Goal: Download file/media

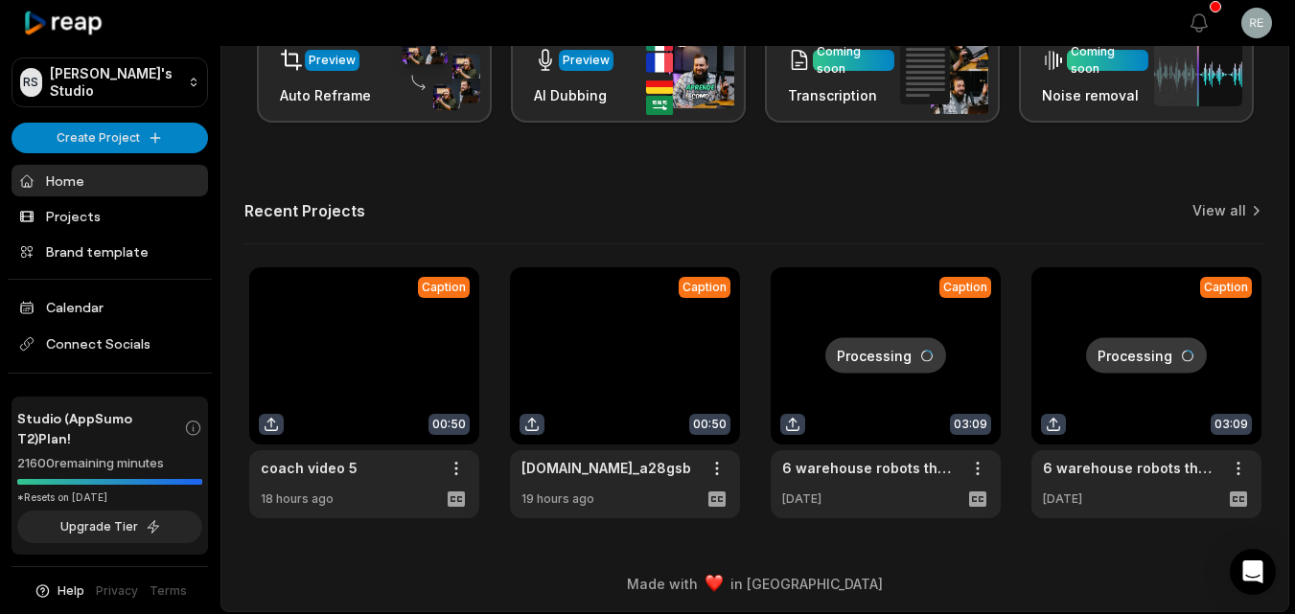
click at [372, 324] on link at bounding box center [364, 392] width 230 height 251
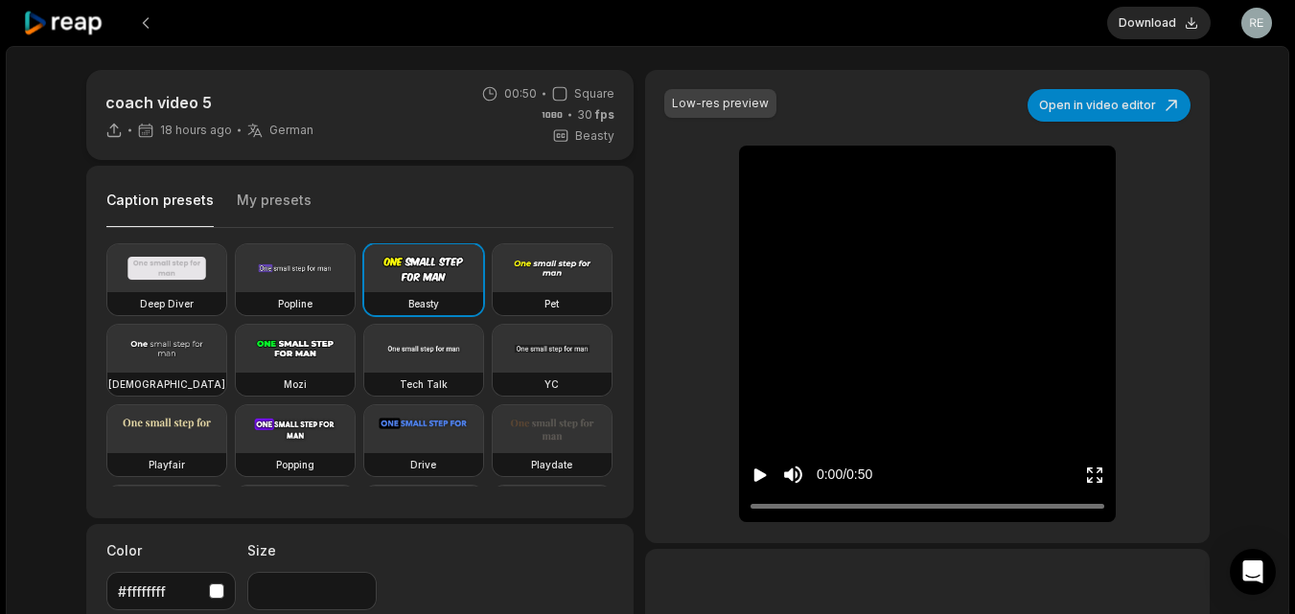
click at [1075, 95] on button "Open in video editor" at bounding box center [1109, 105] width 163 height 33
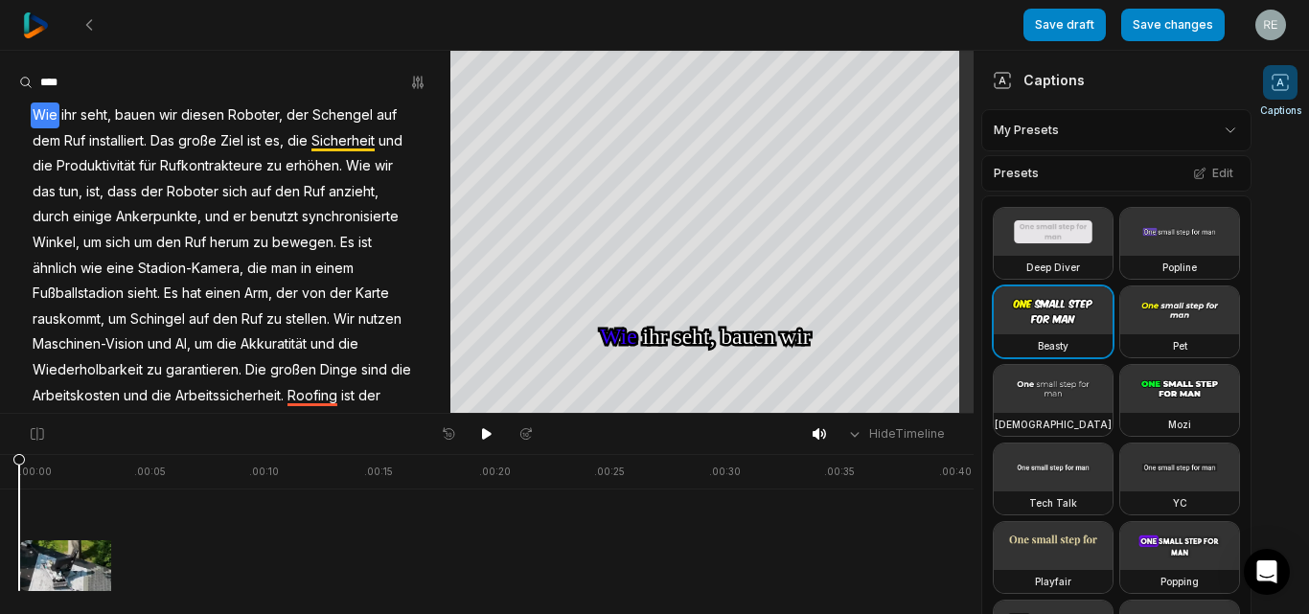
click at [492, 430] on icon at bounding box center [486, 434] width 15 height 15
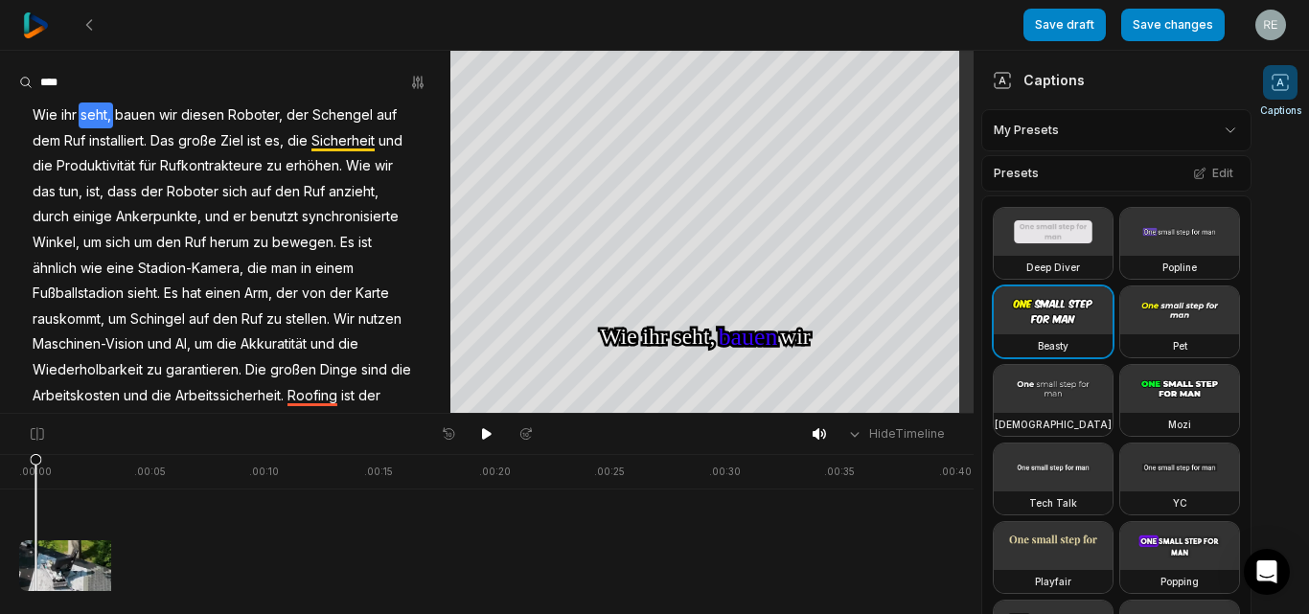
click at [410, 82] on icon "button" at bounding box center [417, 82] width 15 height 15
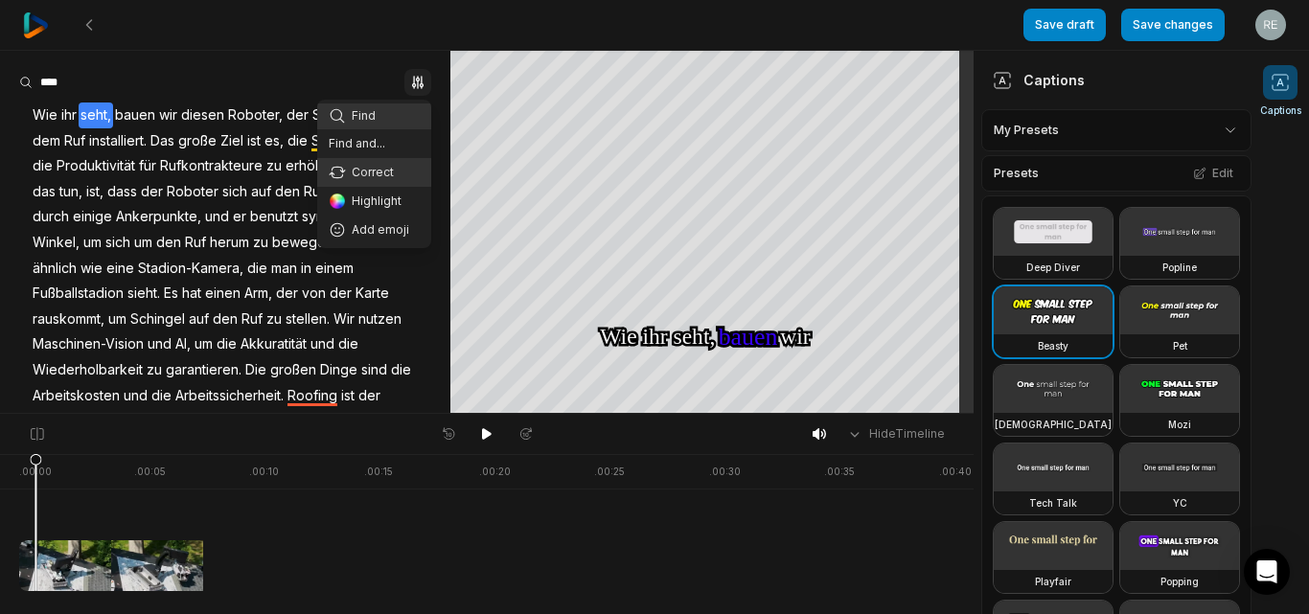
click at [382, 163] on div "Correct" at bounding box center [374, 172] width 114 height 29
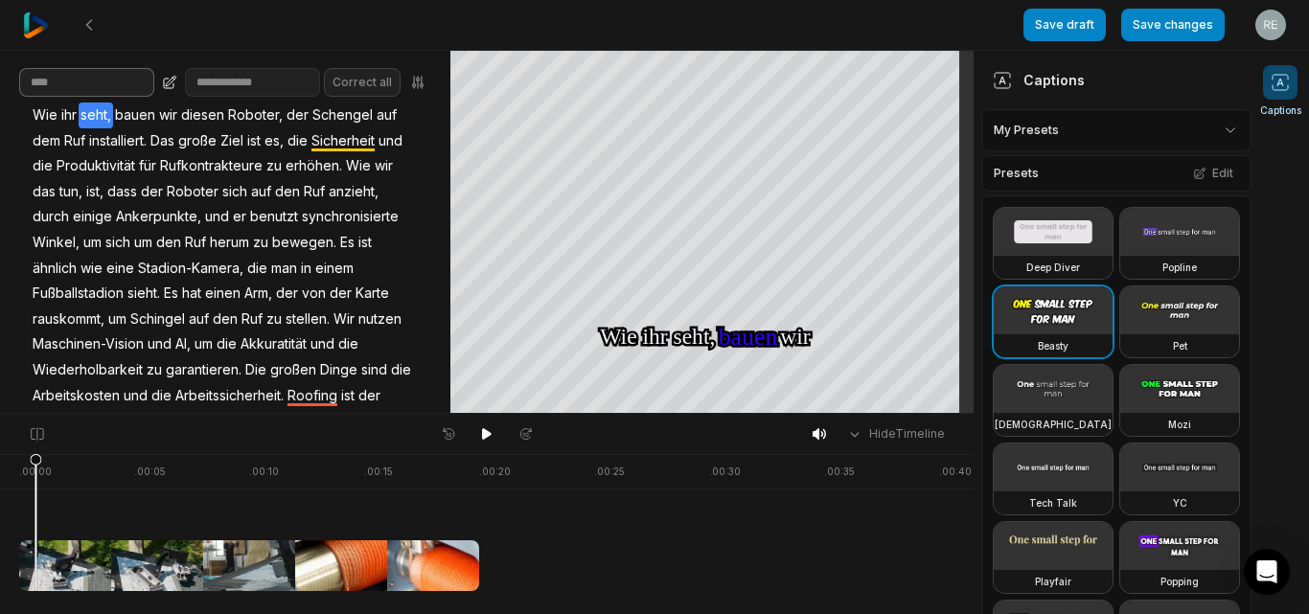
click at [112, 95] on input at bounding box center [86, 82] width 135 height 29
paste input "**********"
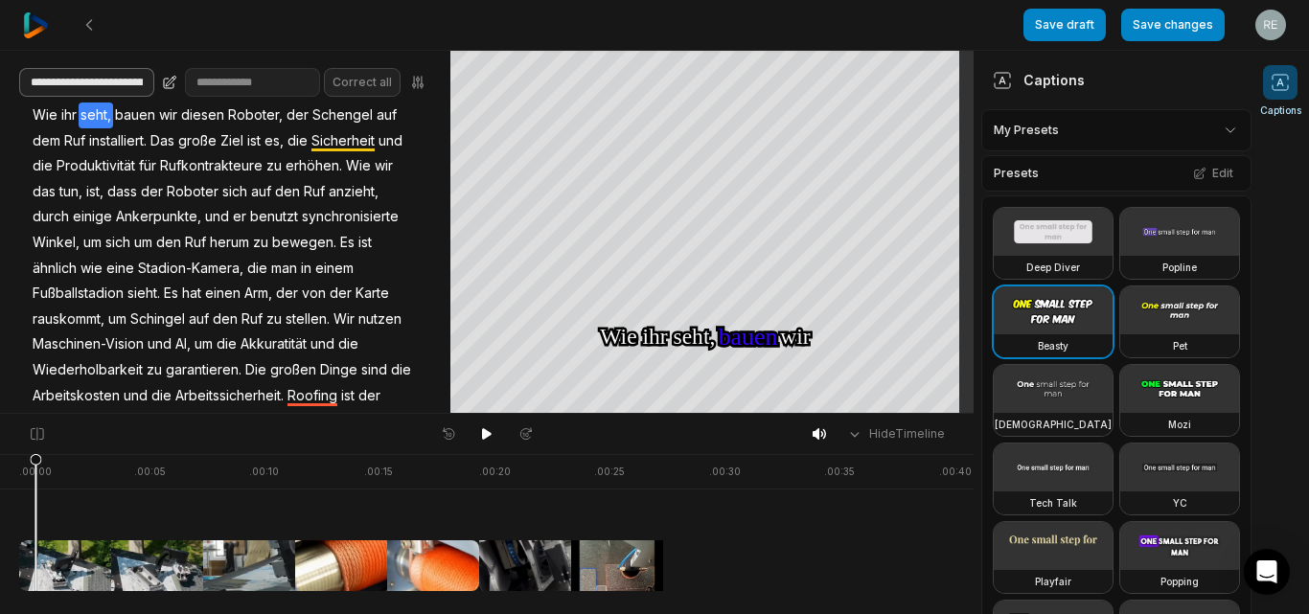
scroll to position [0, 369]
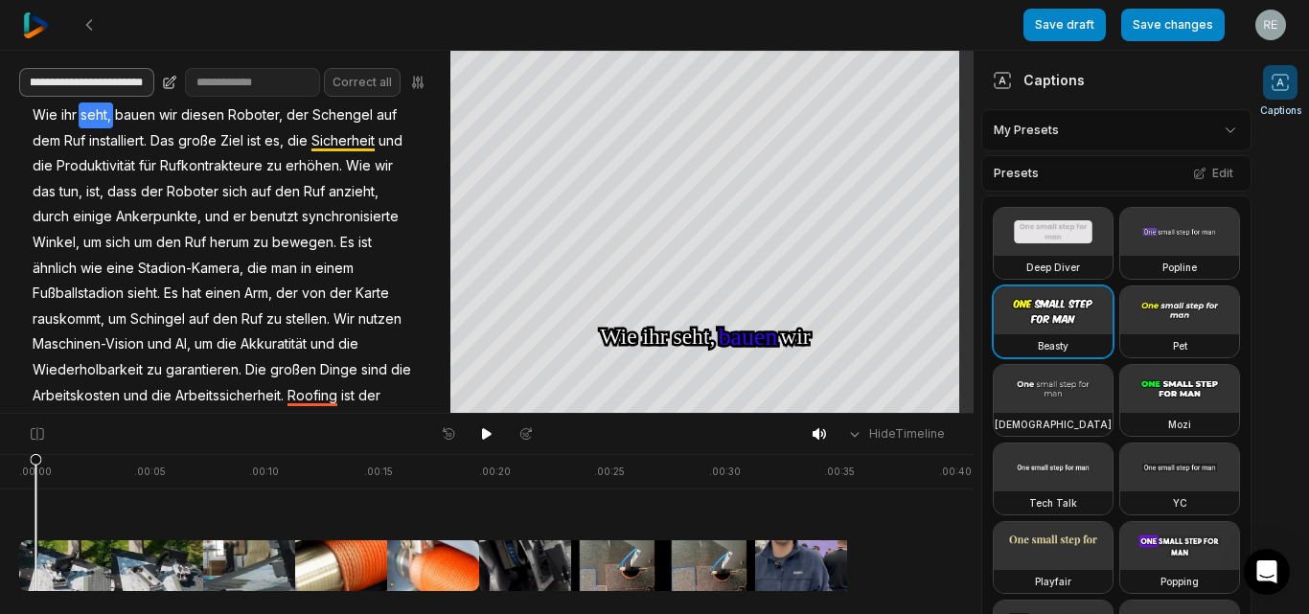
type input "**********"
click at [279, 87] on input at bounding box center [252, 82] width 135 height 29
paste input "**********"
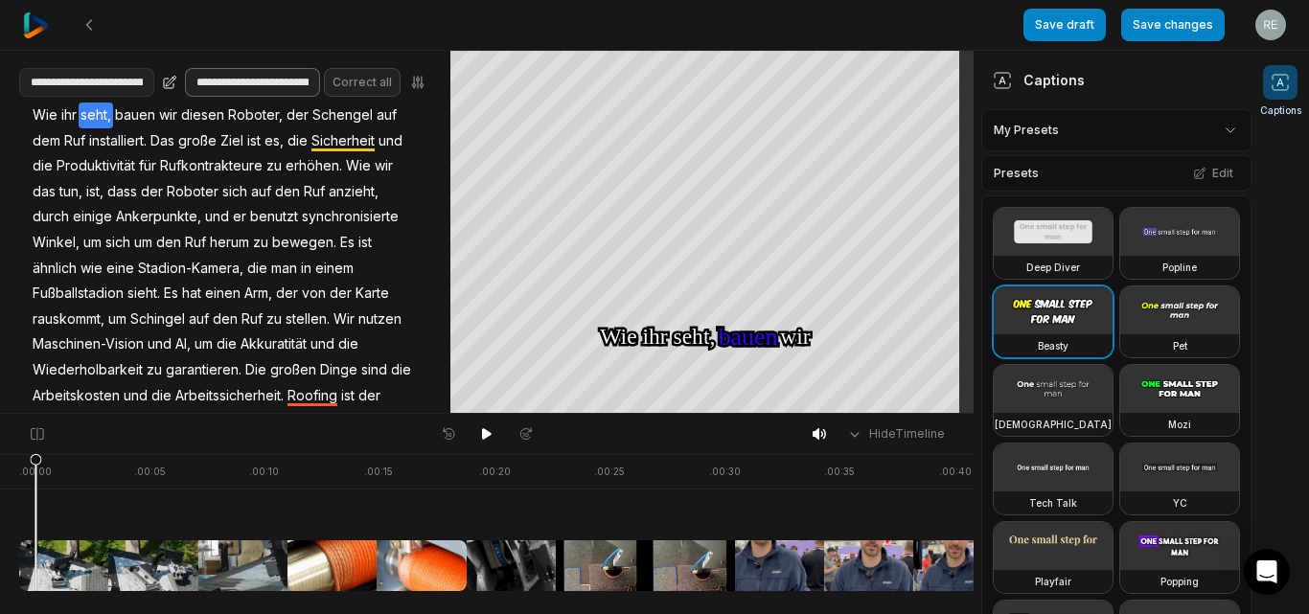
type input "**********"
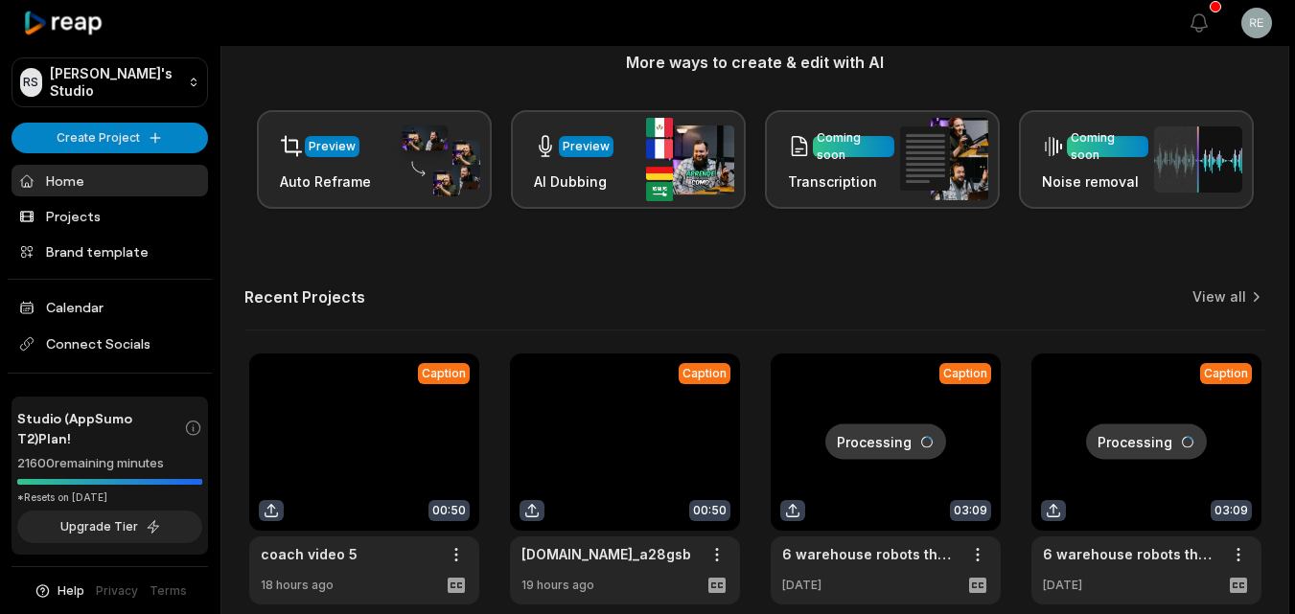
scroll to position [428, 0]
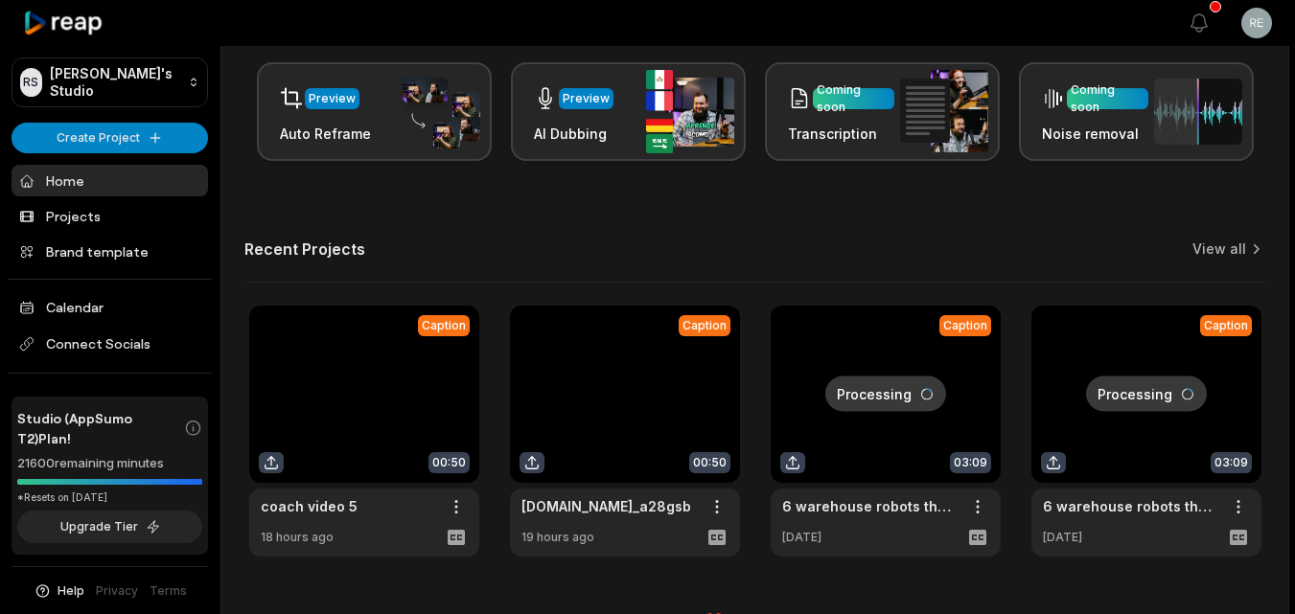
click at [362, 419] on link at bounding box center [364, 431] width 230 height 251
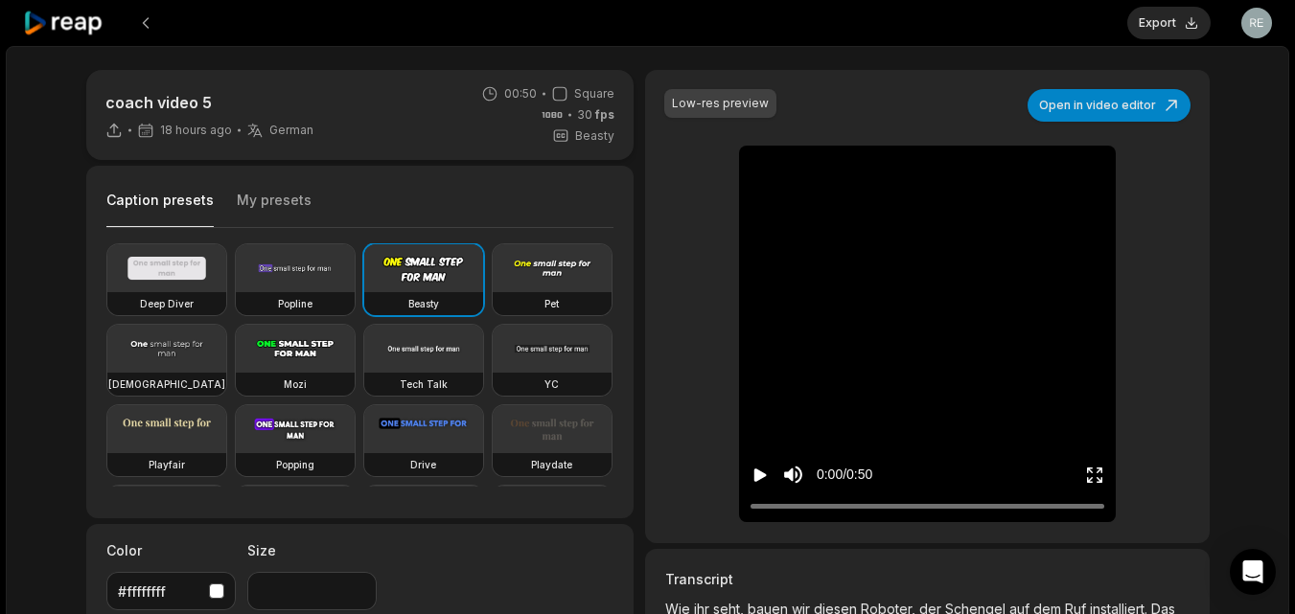
click at [755, 475] on icon "Play video" at bounding box center [760, 475] width 12 height 13
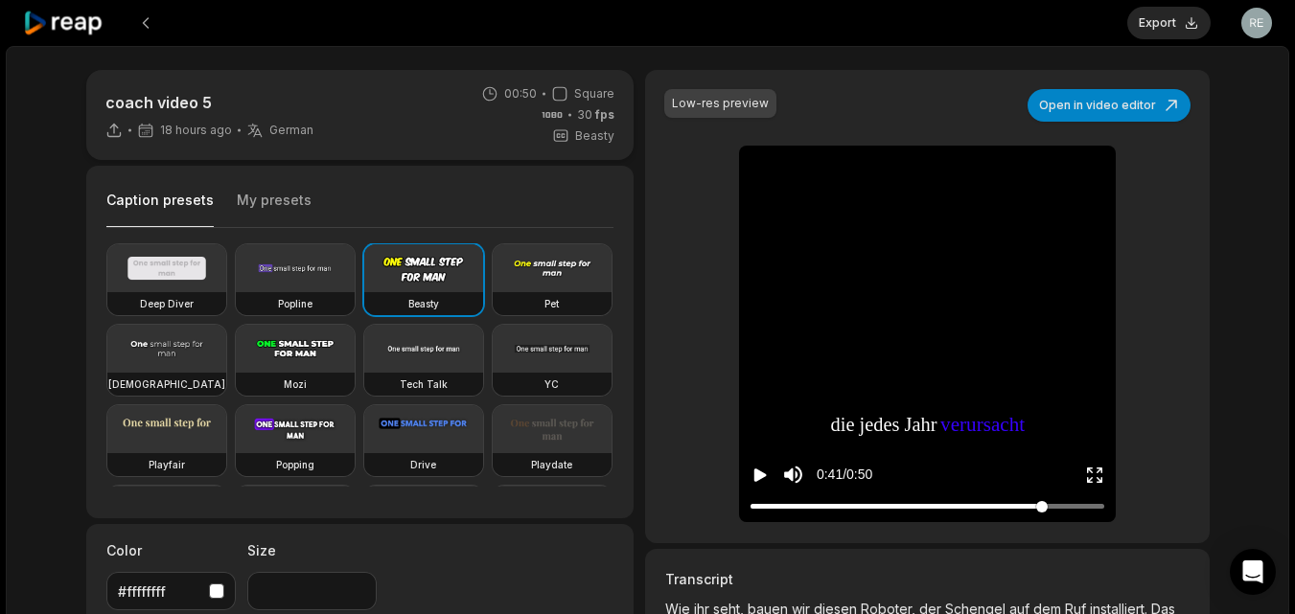
click at [1042, 502] on div at bounding box center [928, 506] width 354 height 12
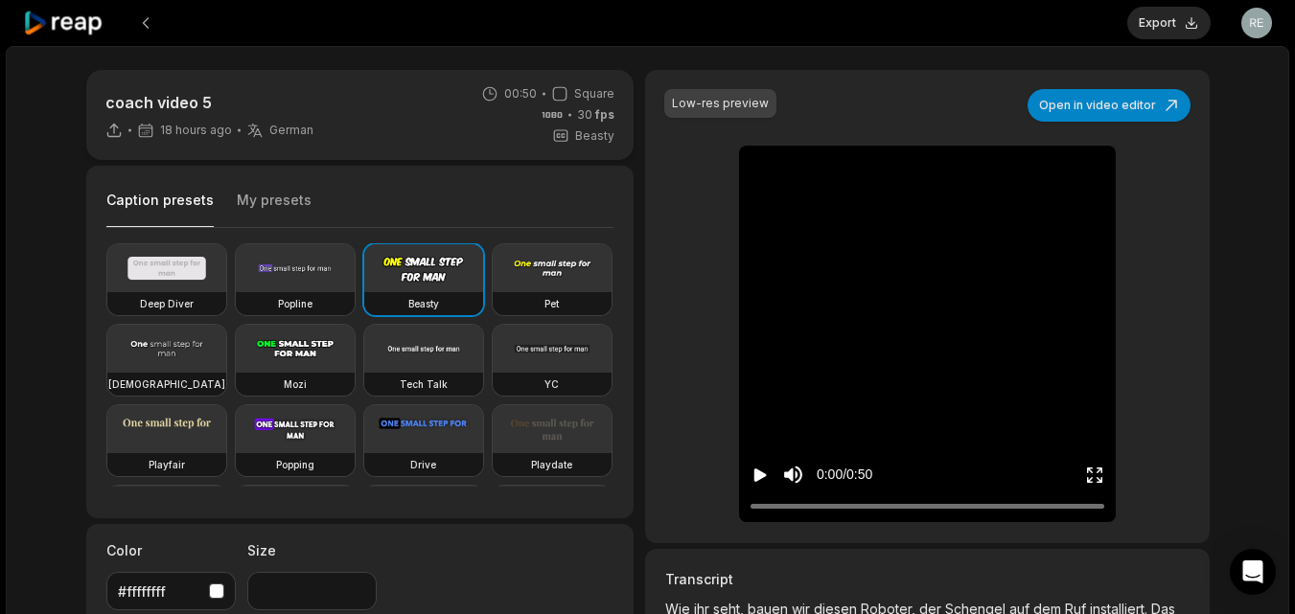
click at [760, 476] on icon "Play video" at bounding box center [760, 475] width 12 height 13
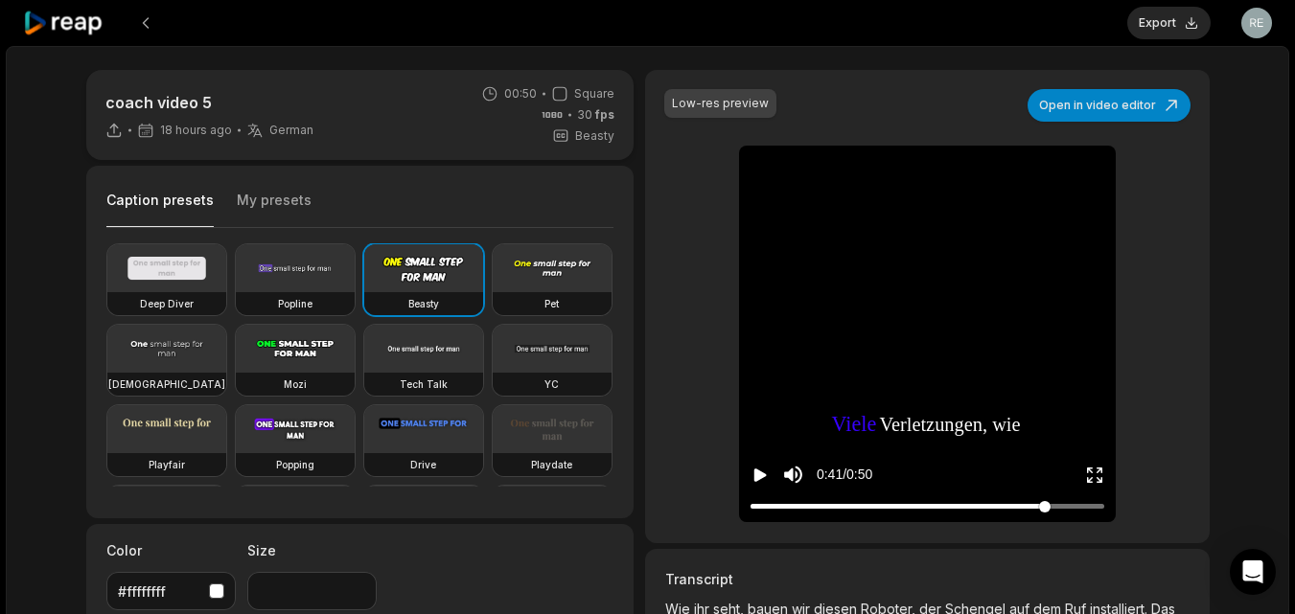
click at [1045, 504] on div at bounding box center [928, 506] width 354 height 12
click at [765, 475] on icon "Pause video" at bounding box center [760, 475] width 19 height 19
click at [1044, 504] on div at bounding box center [928, 506] width 354 height 12
click at [760, 477] on icon "Play video" at bounding box center [760, 475] width 12 height 13
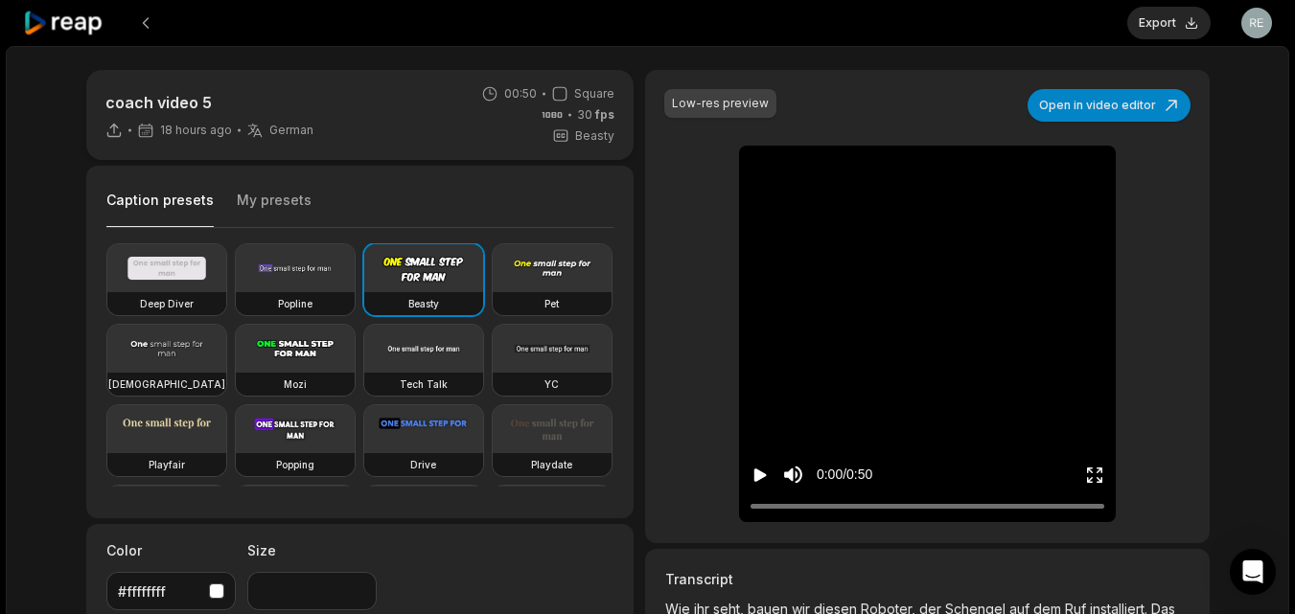
click at [759, 473] on icon "Play video" at bounding box center [760, 475] width 12 height 13
click at [757, 474] on icon "Pause video" at bounding box center [756, 475] width 3 height 13
click at [758, 468] on icon "Play video" at bounding box center [760, 475] width 19 height 19
click at [955, 500] on div at bounding box center [928, 506] width 354 height 12
click at [761, 480] on icon "Play video" at bounding box center [760, 475] width 19 height 19
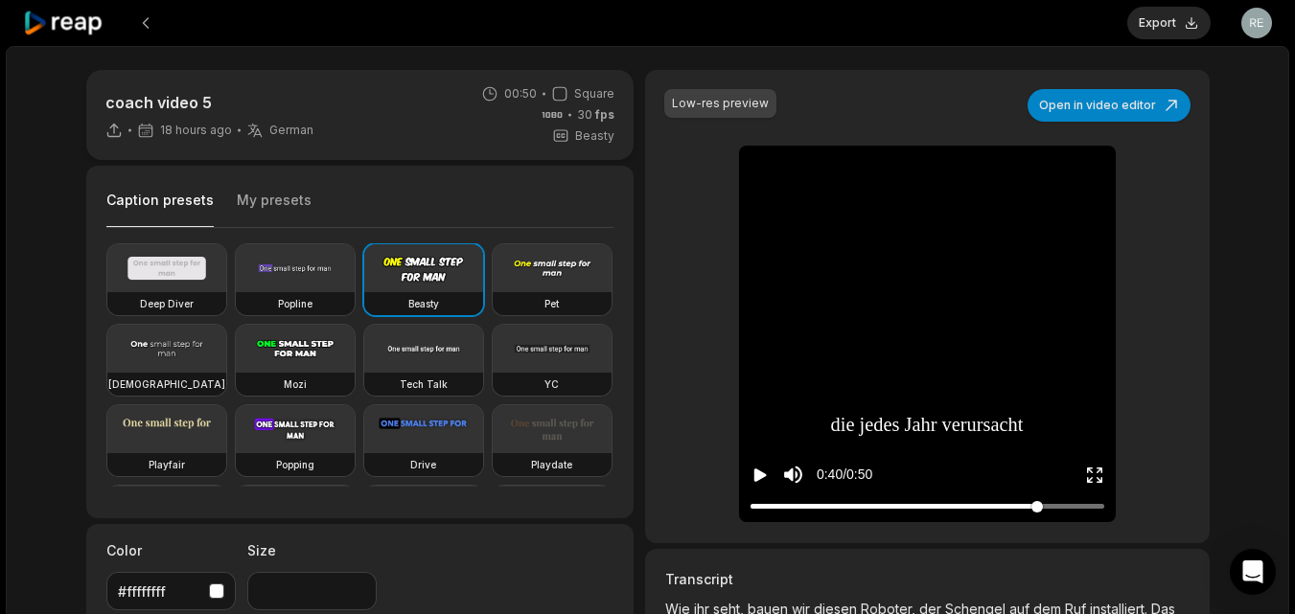
click at [1037, 501] on div at bounding box center [928, 506] width 354 height 12
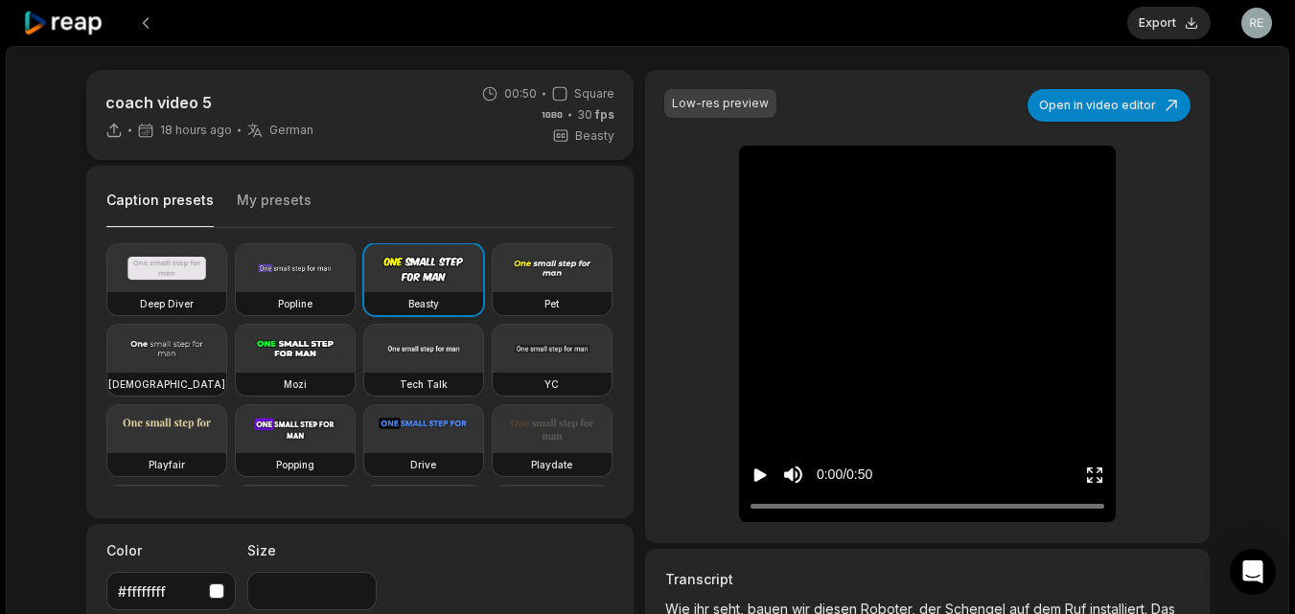
click at [1184, 24] on button "Export" at bounding box center [1168, 23] width 83 height 33
click at [1172, 28] on button "Download" at bounding box center [1159, 23] width 104 height 33
click at [758, 474] on icon "Play video" at bounding box center [760, 475] width 12 height 13
click at [1060, 503] on div at bounding box center [928, 506] width 354 height 12
click at [1094, 104] on button "Open in video editor" at bounding box center [1109, 105] width 163 height 33
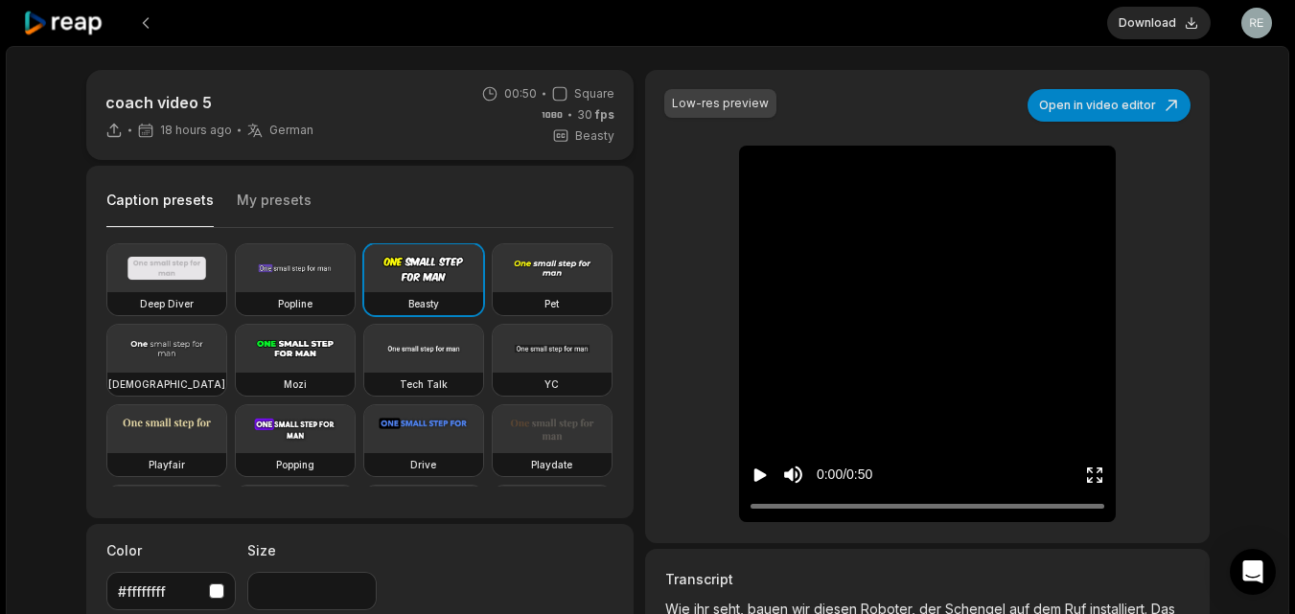
click at [1104, 104] on button "Open in video editor" at bounding box center [1109, 105] width 163 height 33
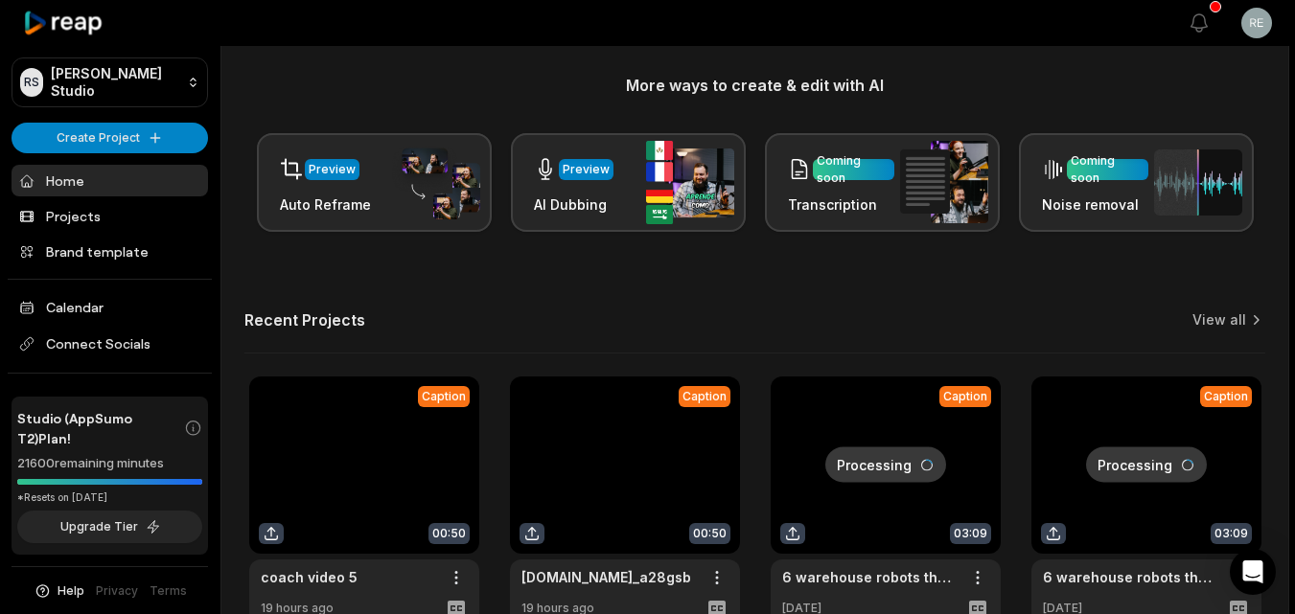
click at [341, 459] on link at bounding box center [364, 502] width 230 height 251
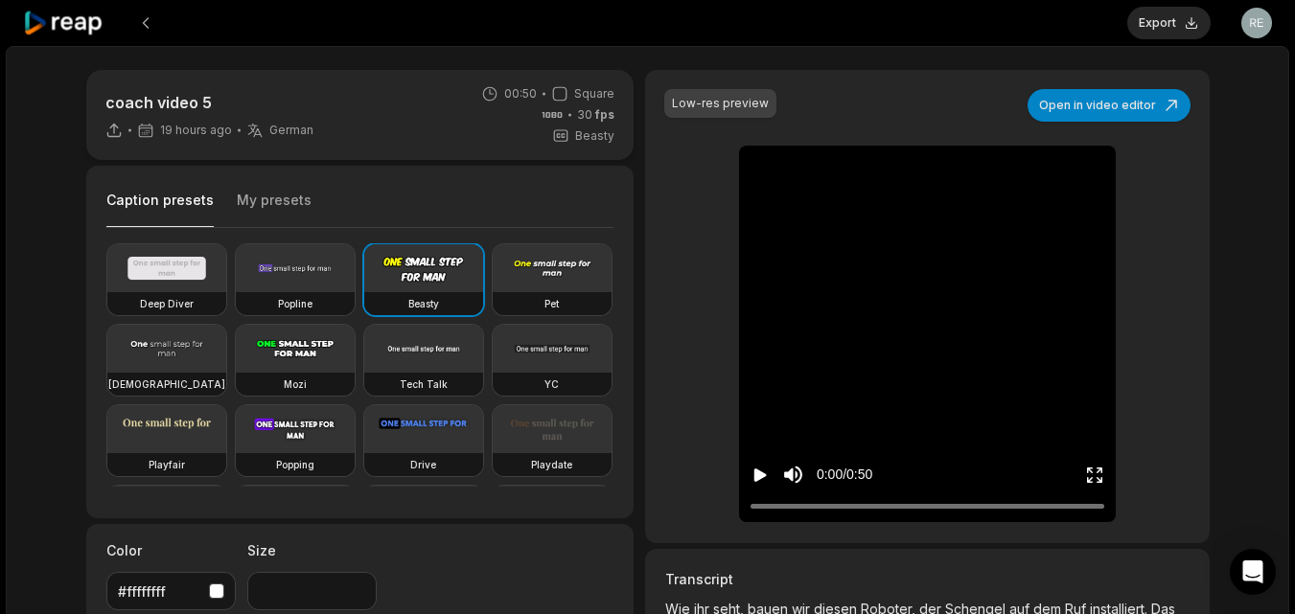
click at [756, 475] on icon "Play video" at bounding box center [760, 475] width 12 height 13
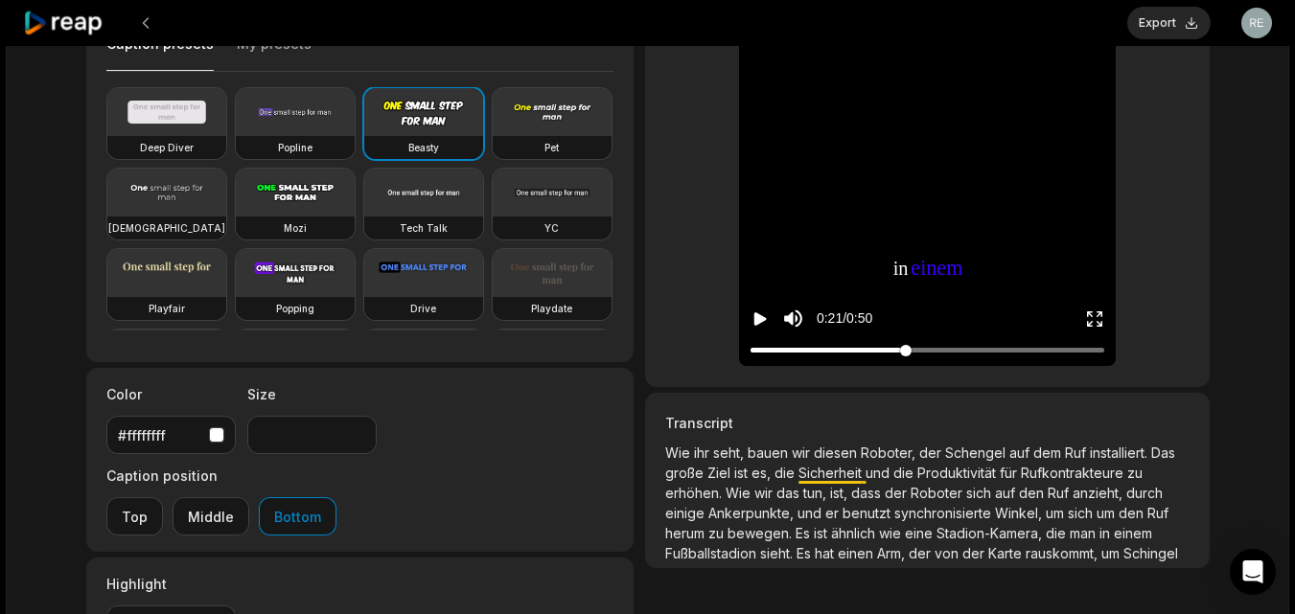
click at [906, 350] on div at bounding box center [928, 350] width 354 height 12
click at [1174, 26] on button "Export" at bounding box center [1168, 23] width 83 height 33
click at [1138, 16] on button "Download" at bounding box center [1159, 23] width 104 height 33
